Goal: Navigation & Orientation: Find specific page/section

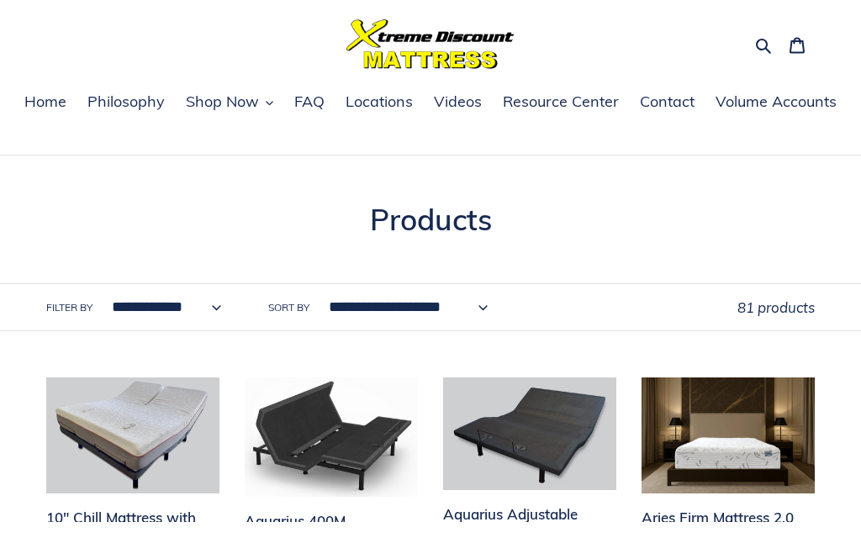
scroll to position [45, 0]
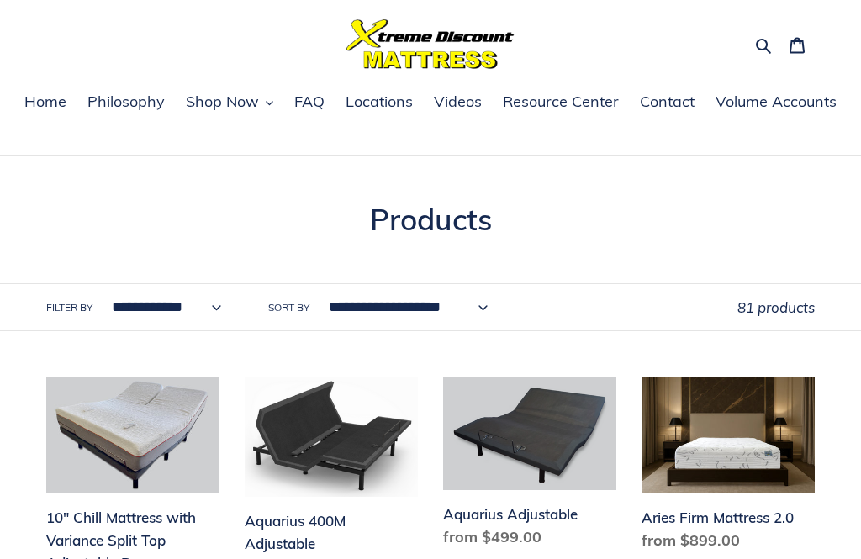
click at [396, 104] on span "Locations" at bounding box center [379, 102] width 67 height 20
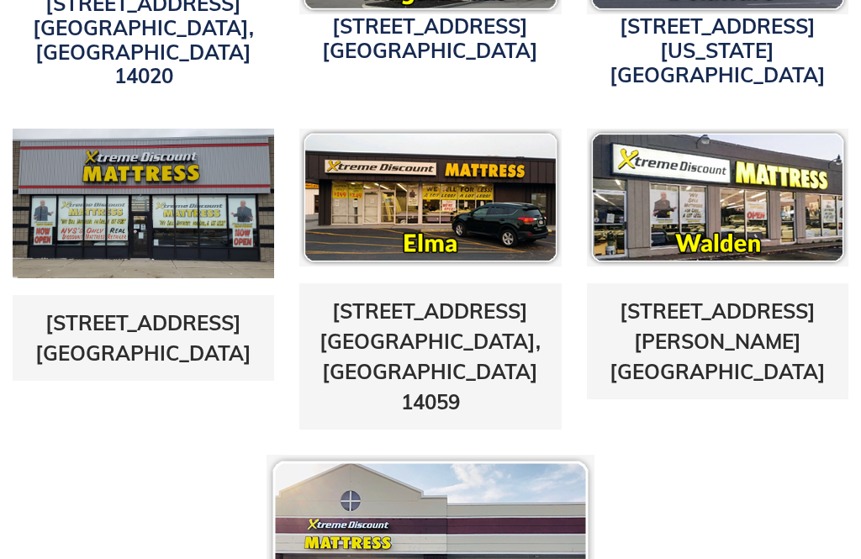
scroll to position [779, 0]
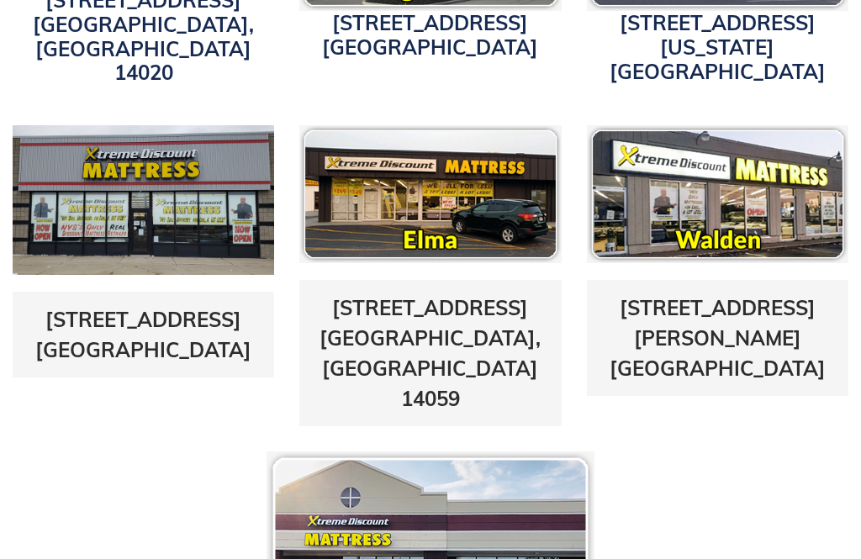
click at [193, 210] on img at bounding box center [143, 201] width 261 height 150
click at [169, 322] on link "5433 Transit Road East Amherst, NY 14221" at bounding box center [143, 335] width 216 height 55
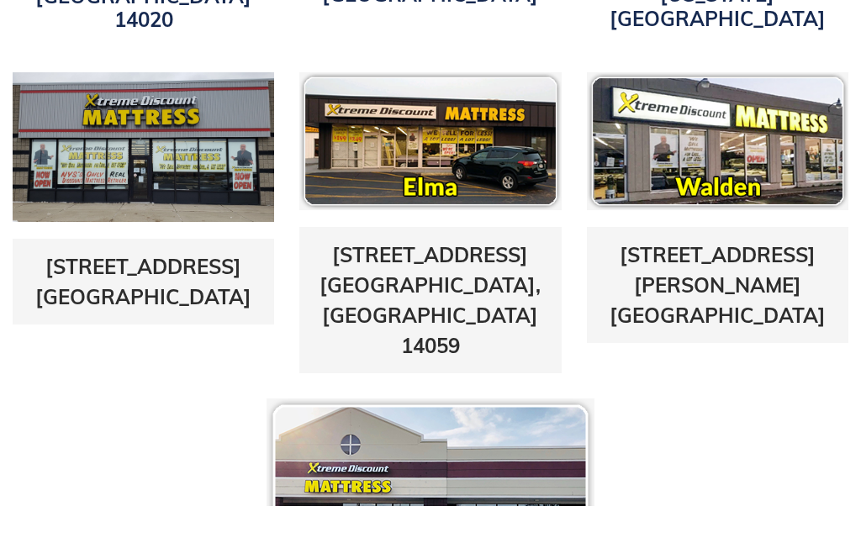
scroll to position [833, 0]
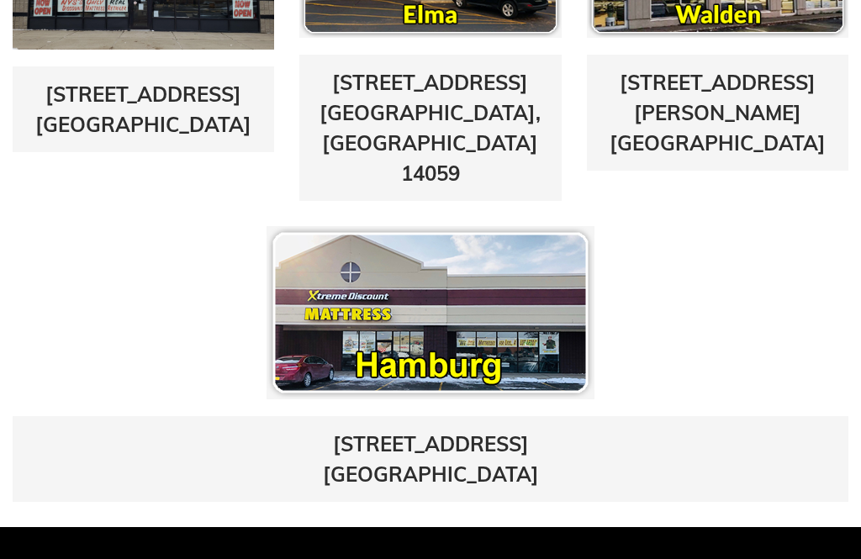
scroll to position [1008, 0]
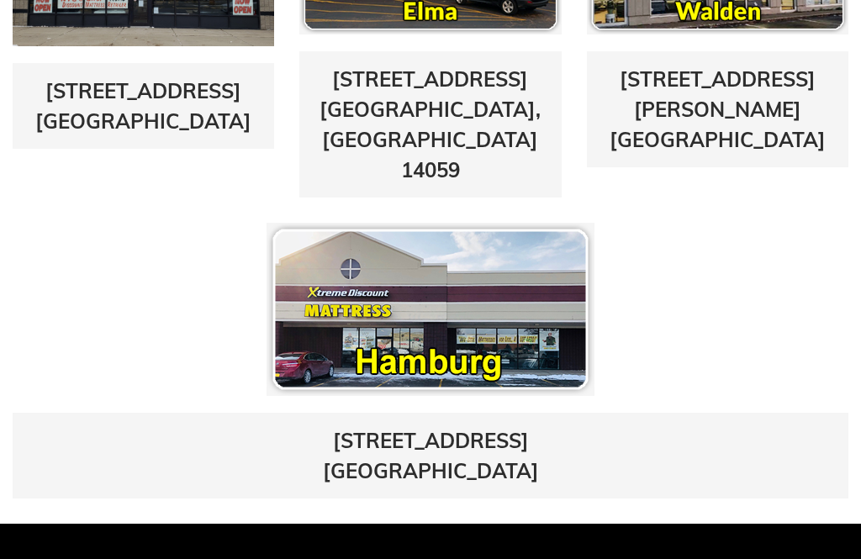
click at [203, 86] on link "5433 Transit Road East Amherst, NY 14221" at bounding box center [143, 105] width 216 height 55
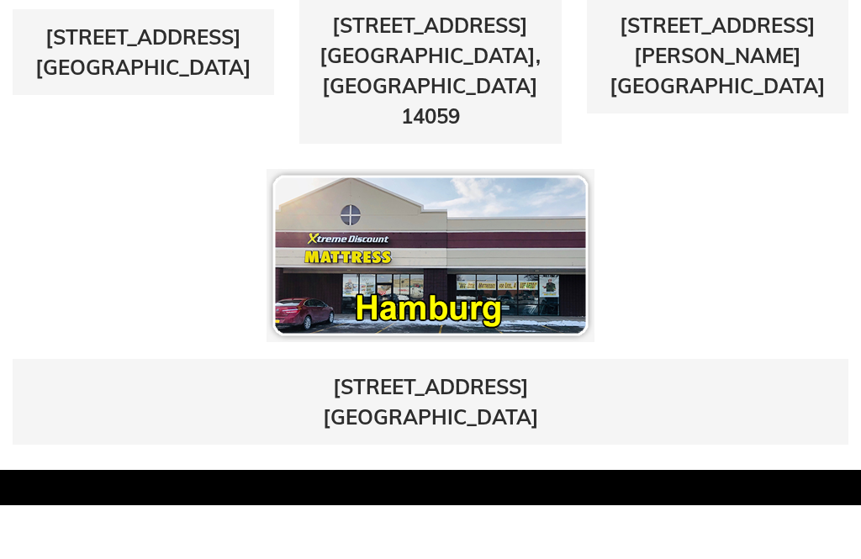
scroll to position [1062, 0]
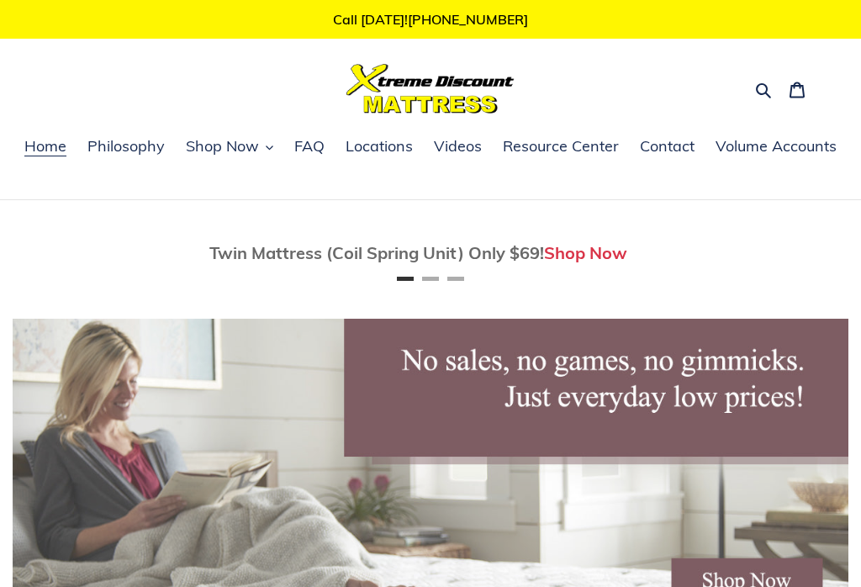
click at [389, 145] on span "Locations" at bounding box center [379, 146] width 67 height 20
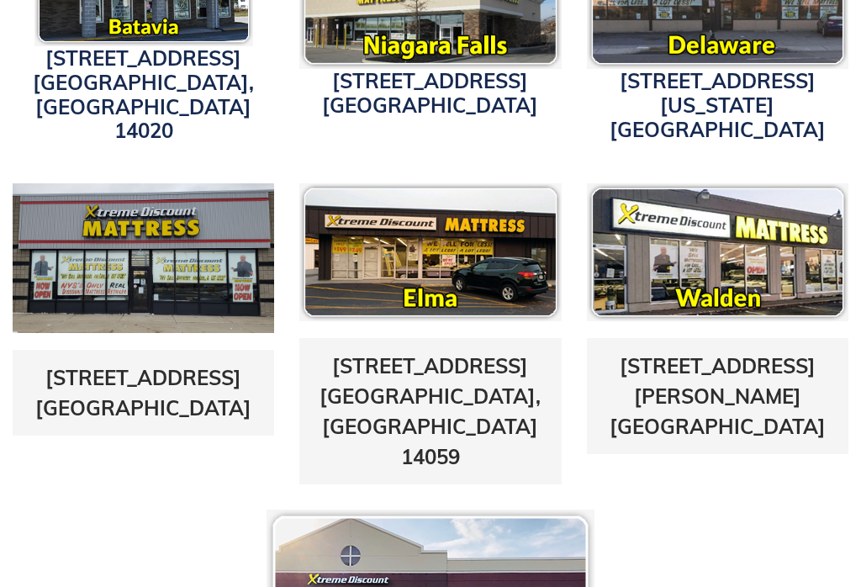
scroll to position [722, 0]
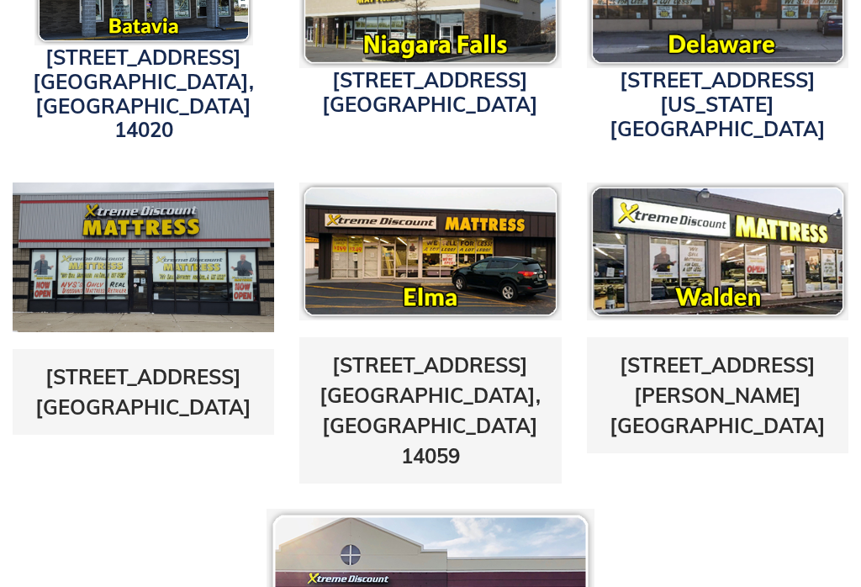
click at [136, 364] on link "[STREET_ADDRESS]" at bounding box center [143, 391] width 216 height 55
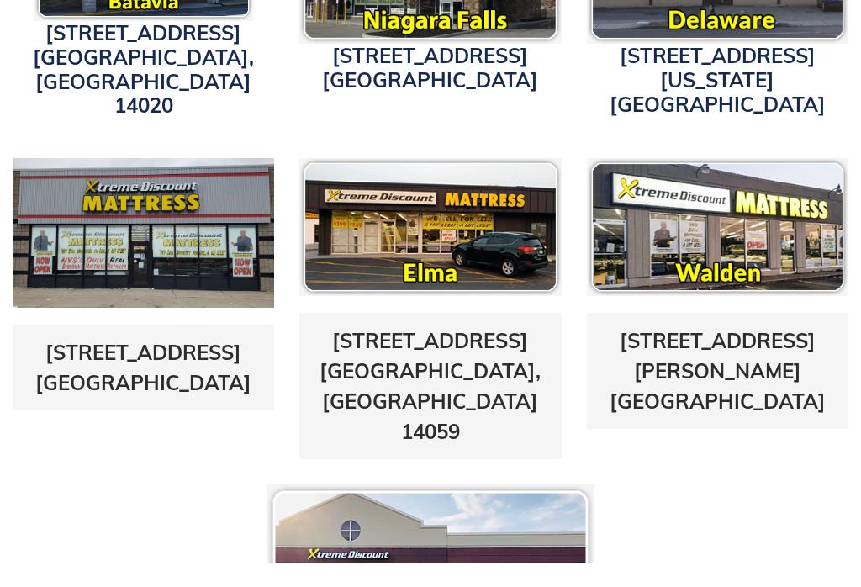
scroll to position [748, 0]
